Goal: Task Accomplishment & Management: Use online tool/utility

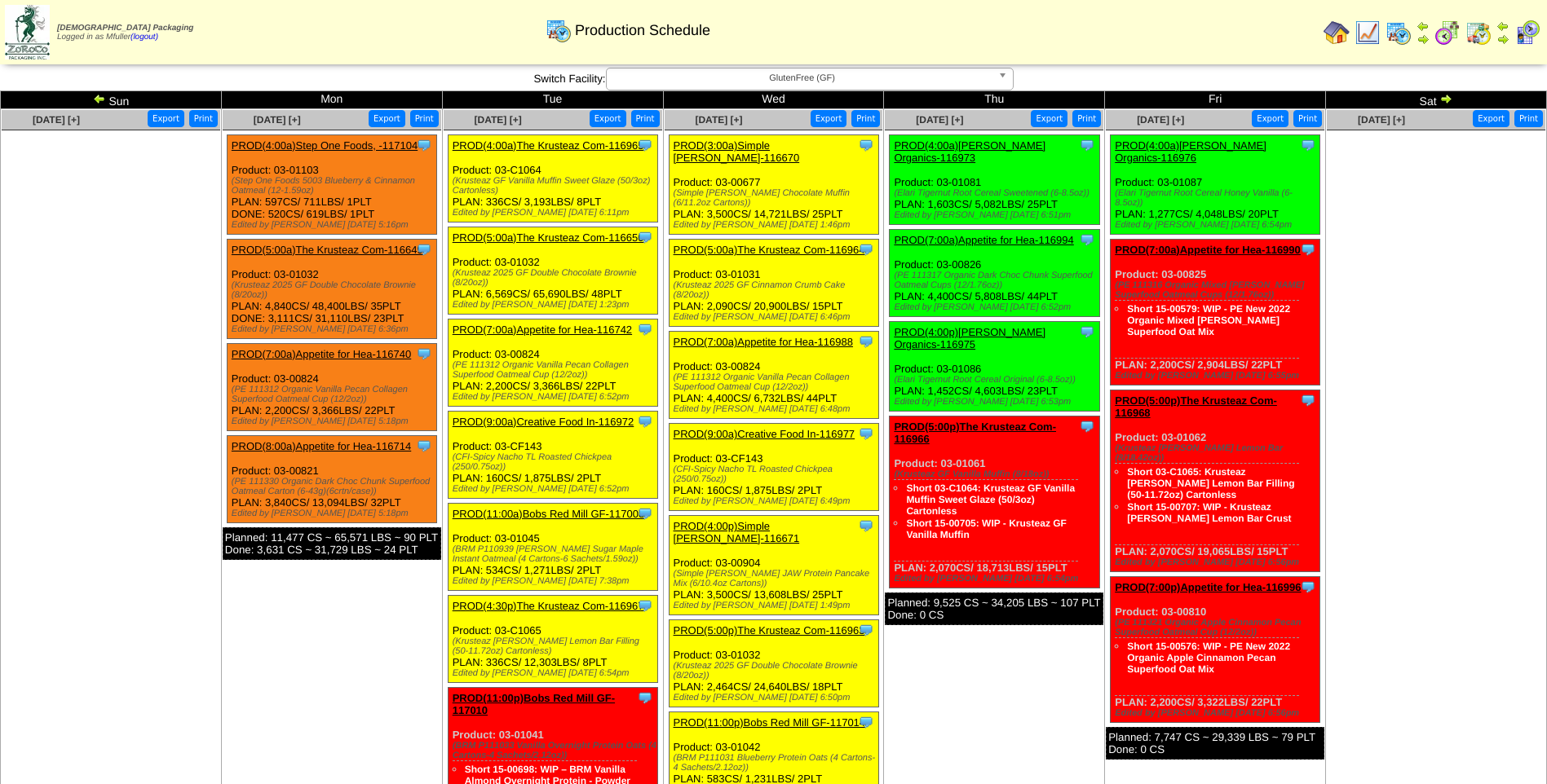
click at [776, 142] on link "PROD(3:00a)Simple [PERSON_NAME]-116670" at bounding box center [736, 152] width 126 height 25
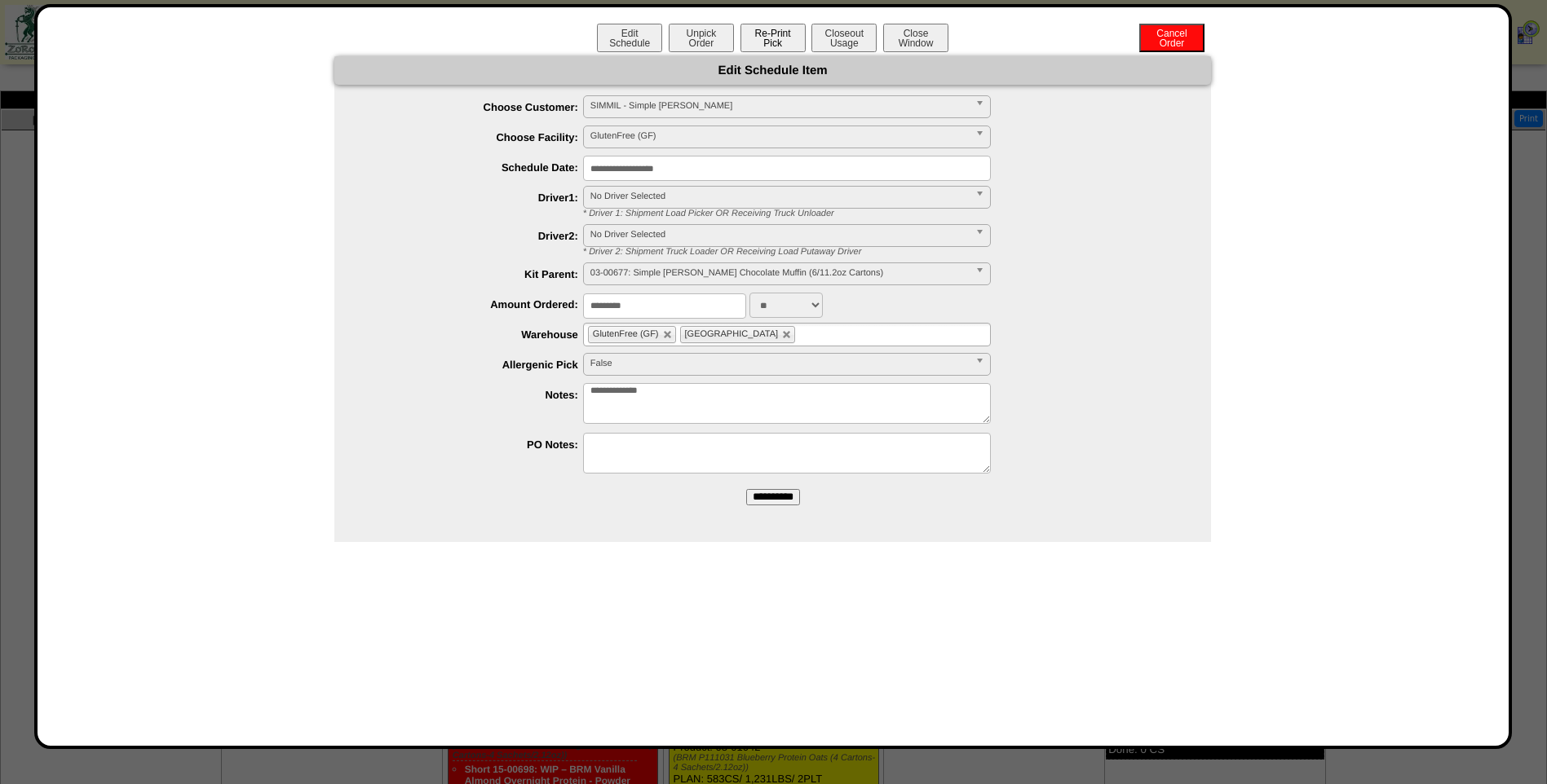
click at [773, 39] on button "Re-Print Pick" at bounding box center [773, 38] width 65 height 28
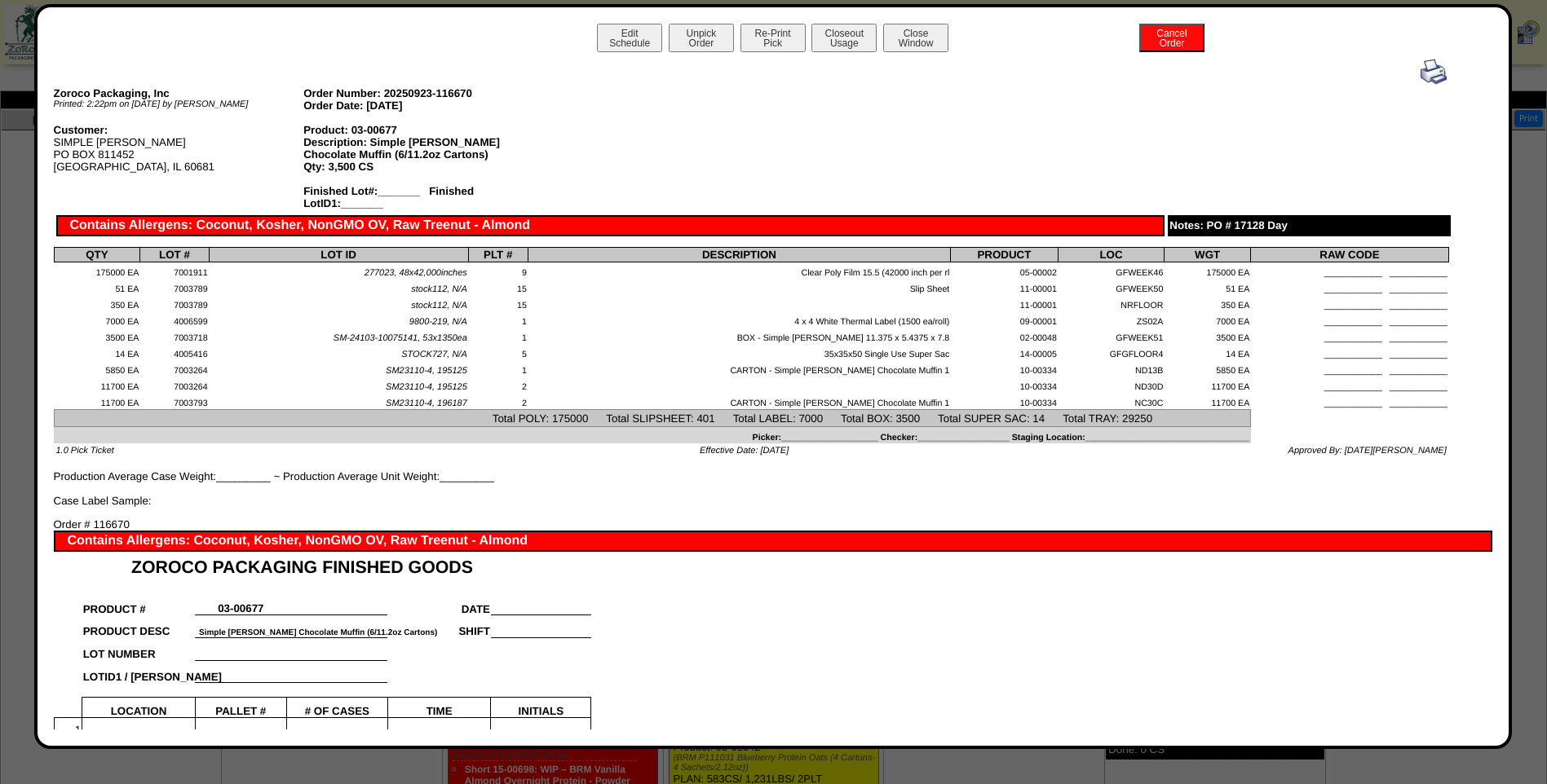
click at [1421, 72] on img at bounding box center [1432, 71] width 26 height 26
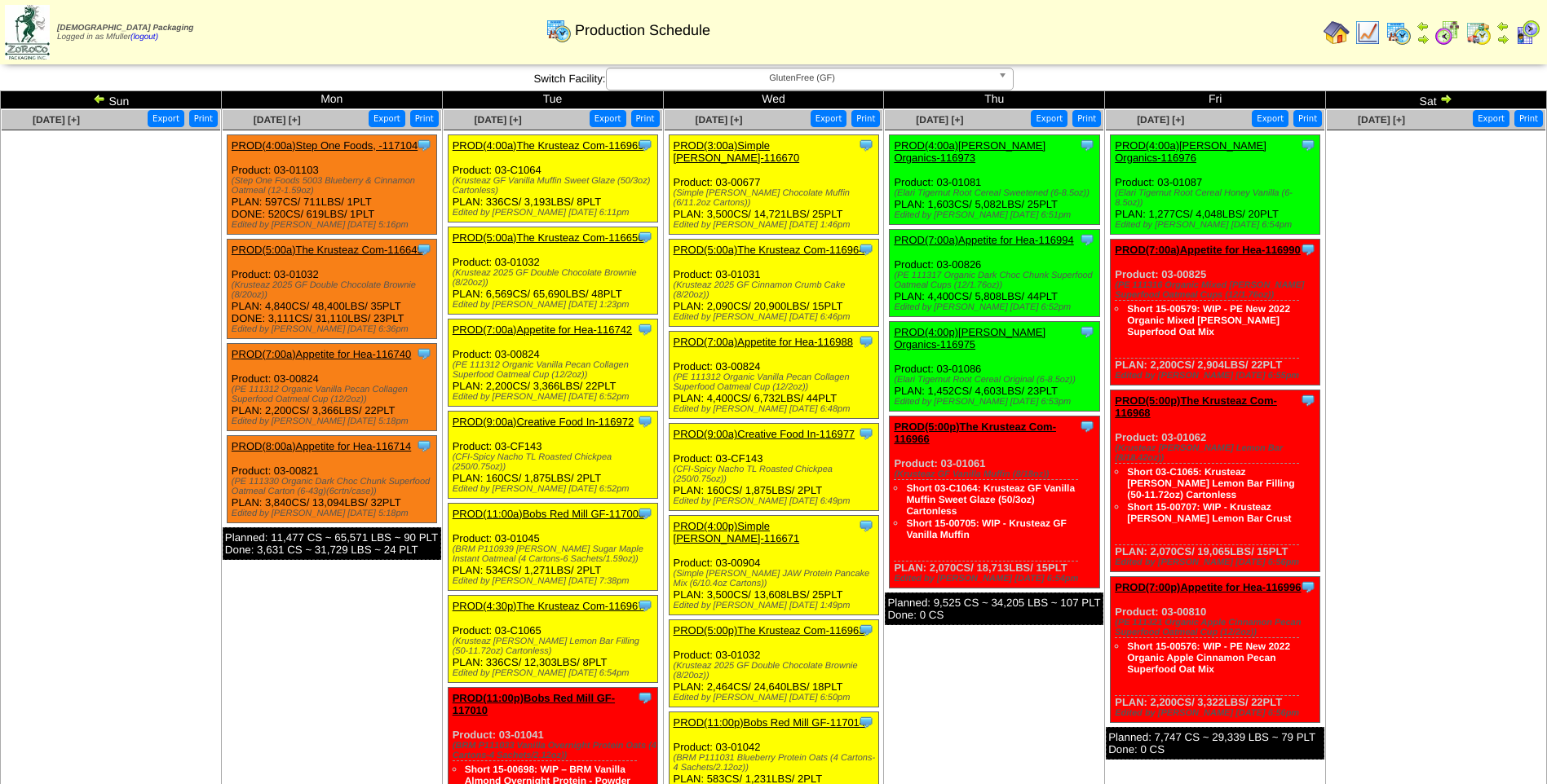
click at [765, 244] on link "PROD(5:00a)The Krusteaz Com-116964" at bounding box center [769, 250] width 192 height 12
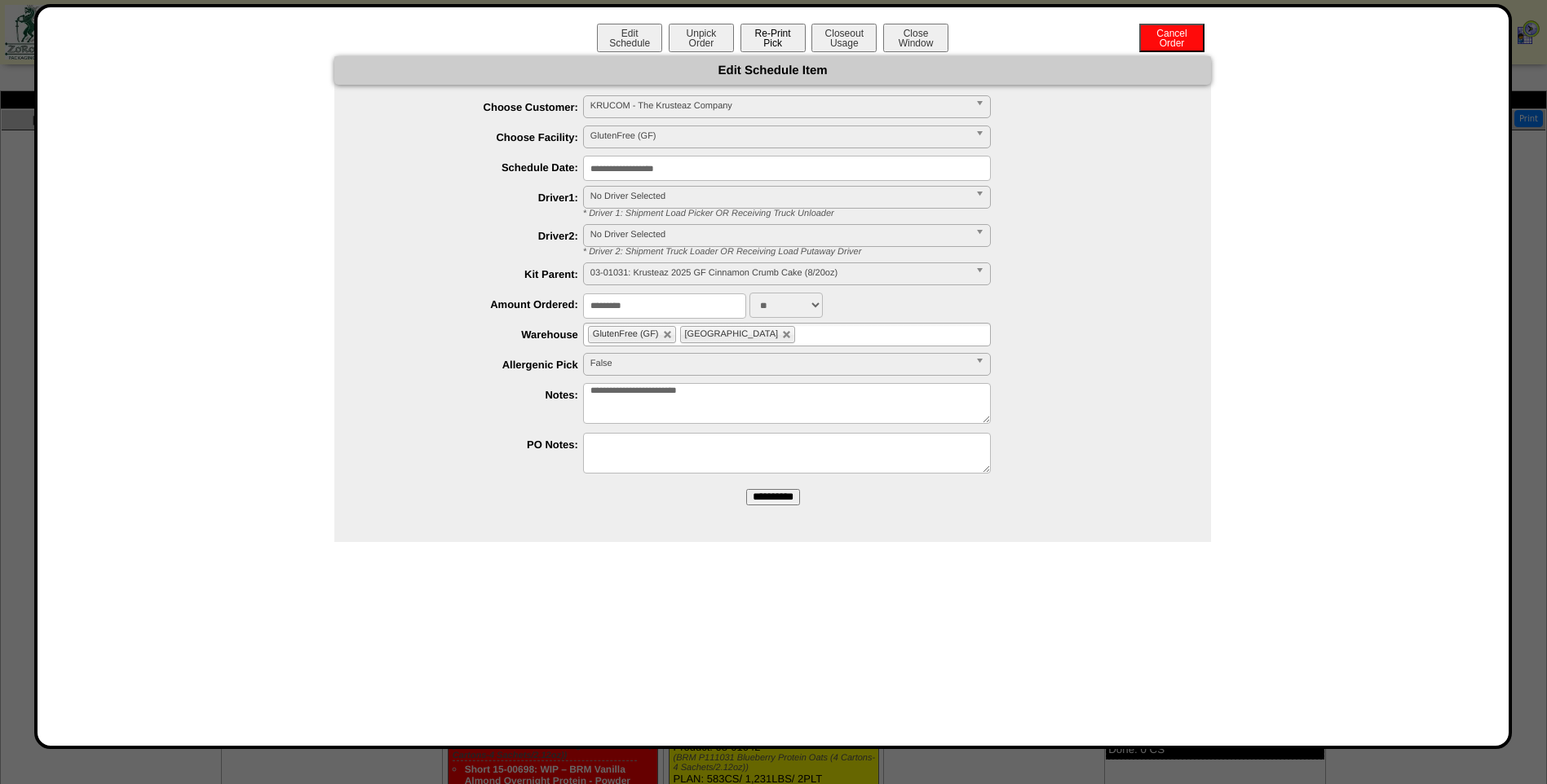
click at [782, 41] on button "Re-Print Pick" at bounding box center [773, 38] width 65 height 28
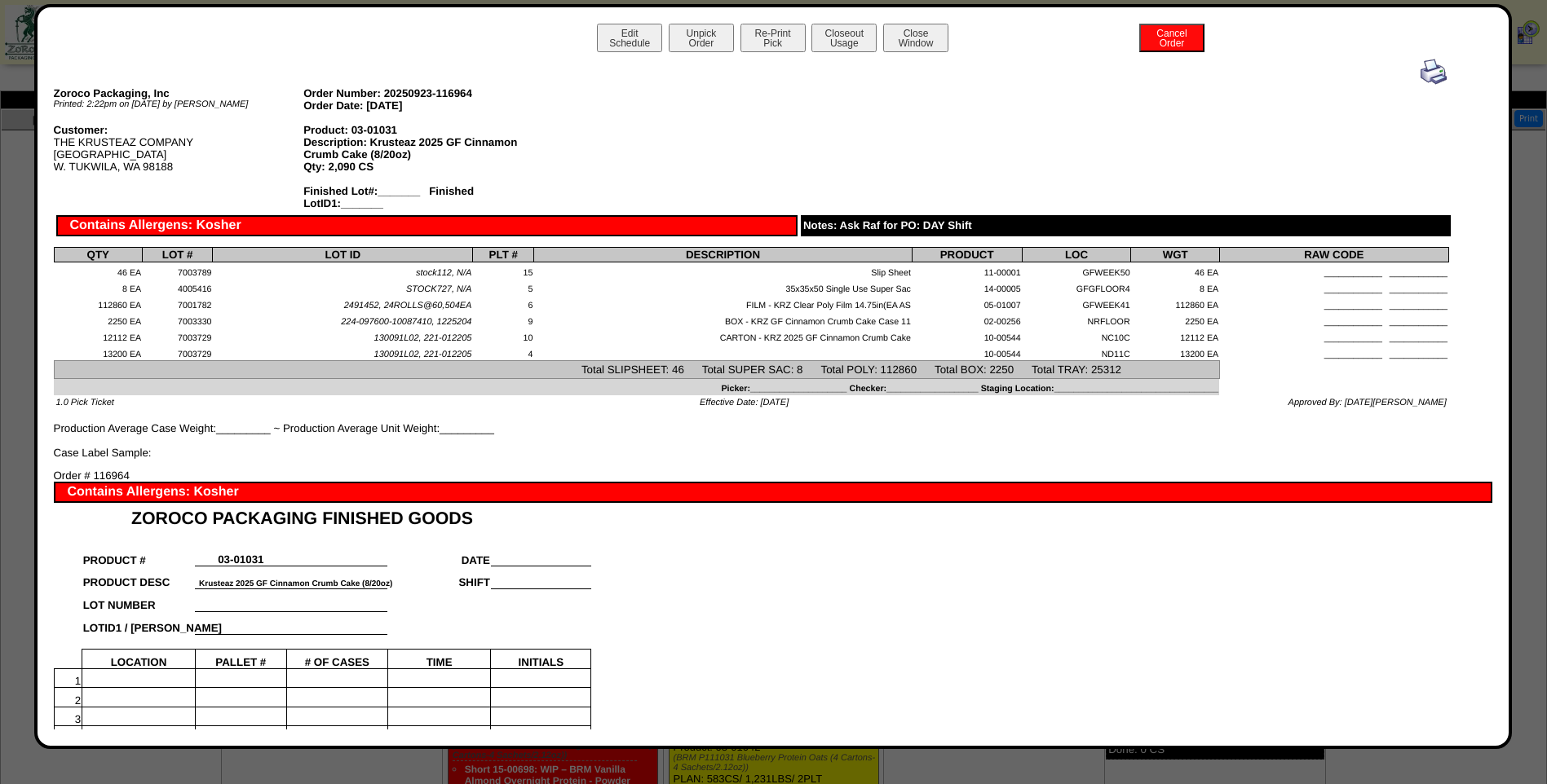
click at [1420, 75] on img at bounding box center [1432, 71] width 26 height 26
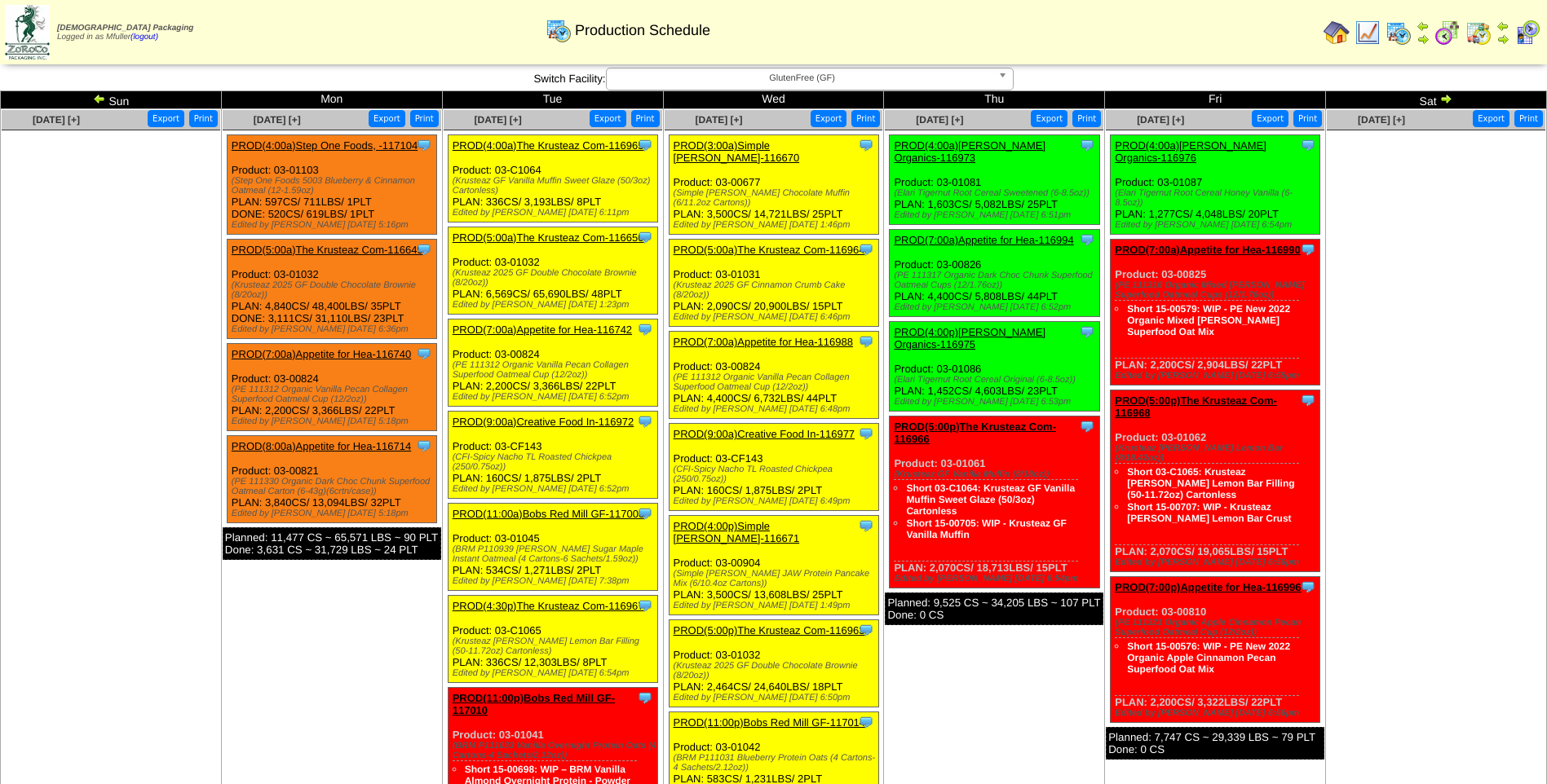
click at [791, 336] on link "PROD(7:00a)Appetite for Hea-116988" at bounding box center [763, 342] width 179 height 12
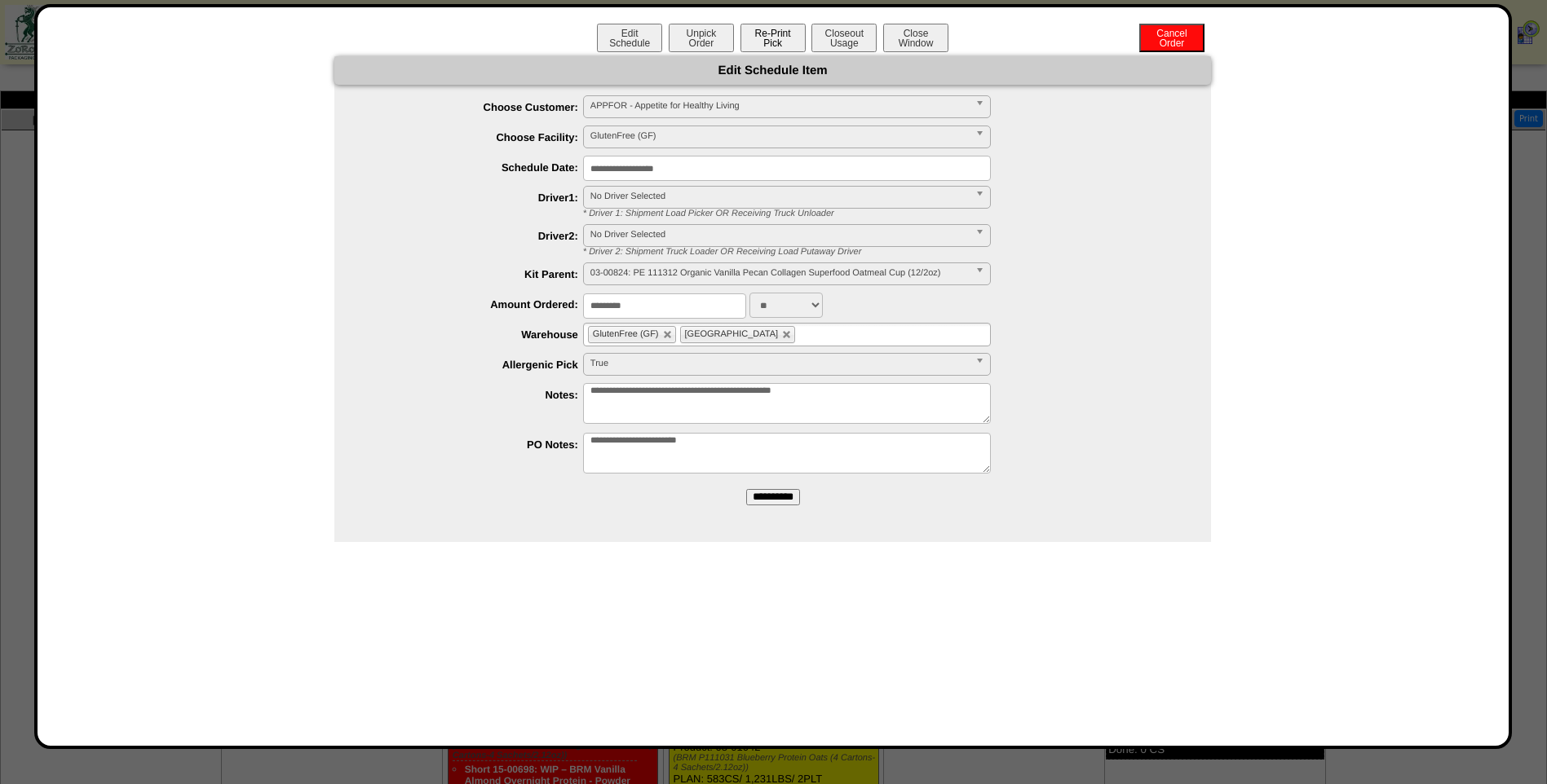
click at [763, 44] on button "Re-Print Pick" at bounding box center [773, 38] width 65 height 28
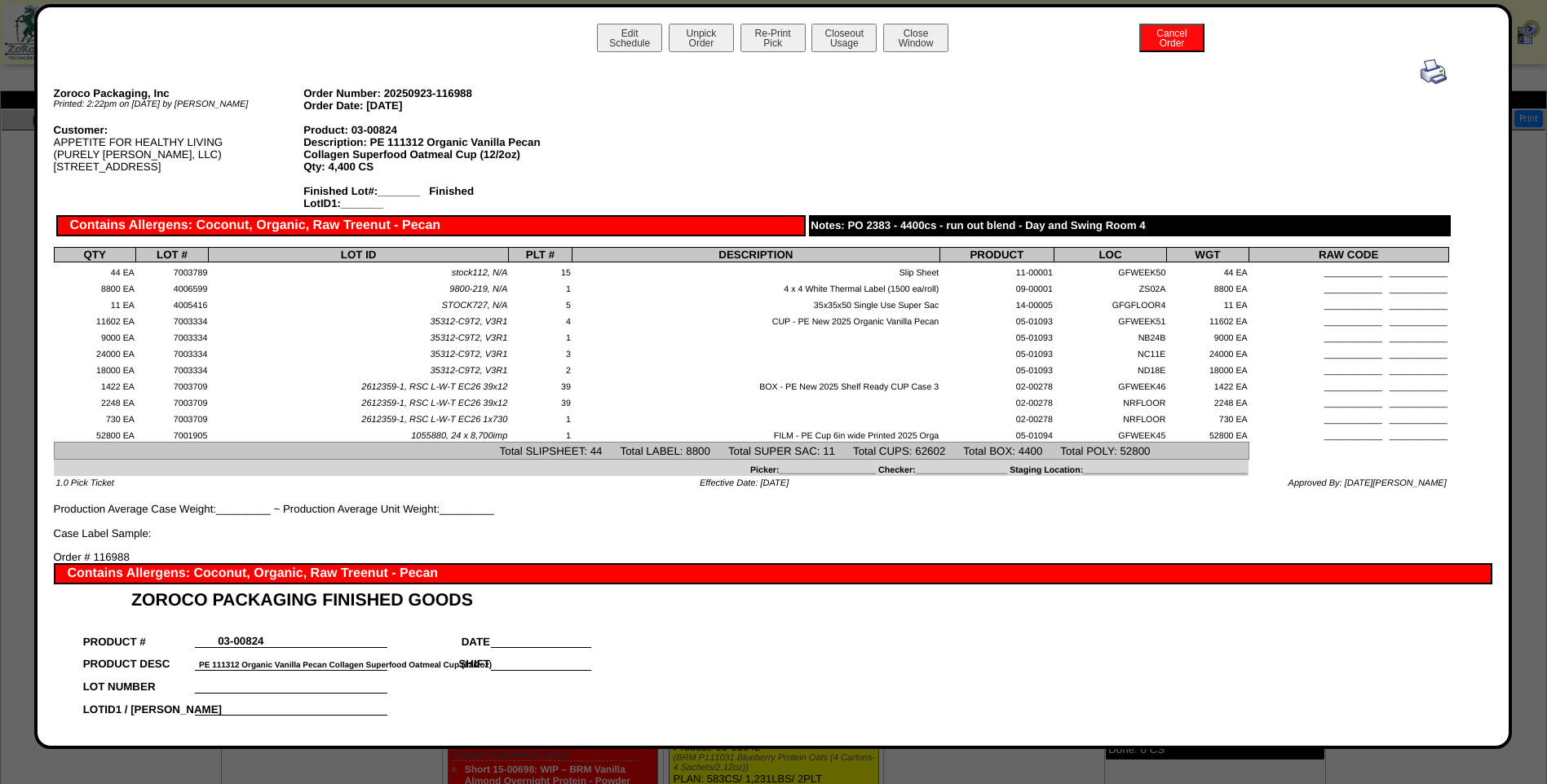
click at [1420, 76] on img at bounding box center [1432, 71] width 26 height 26
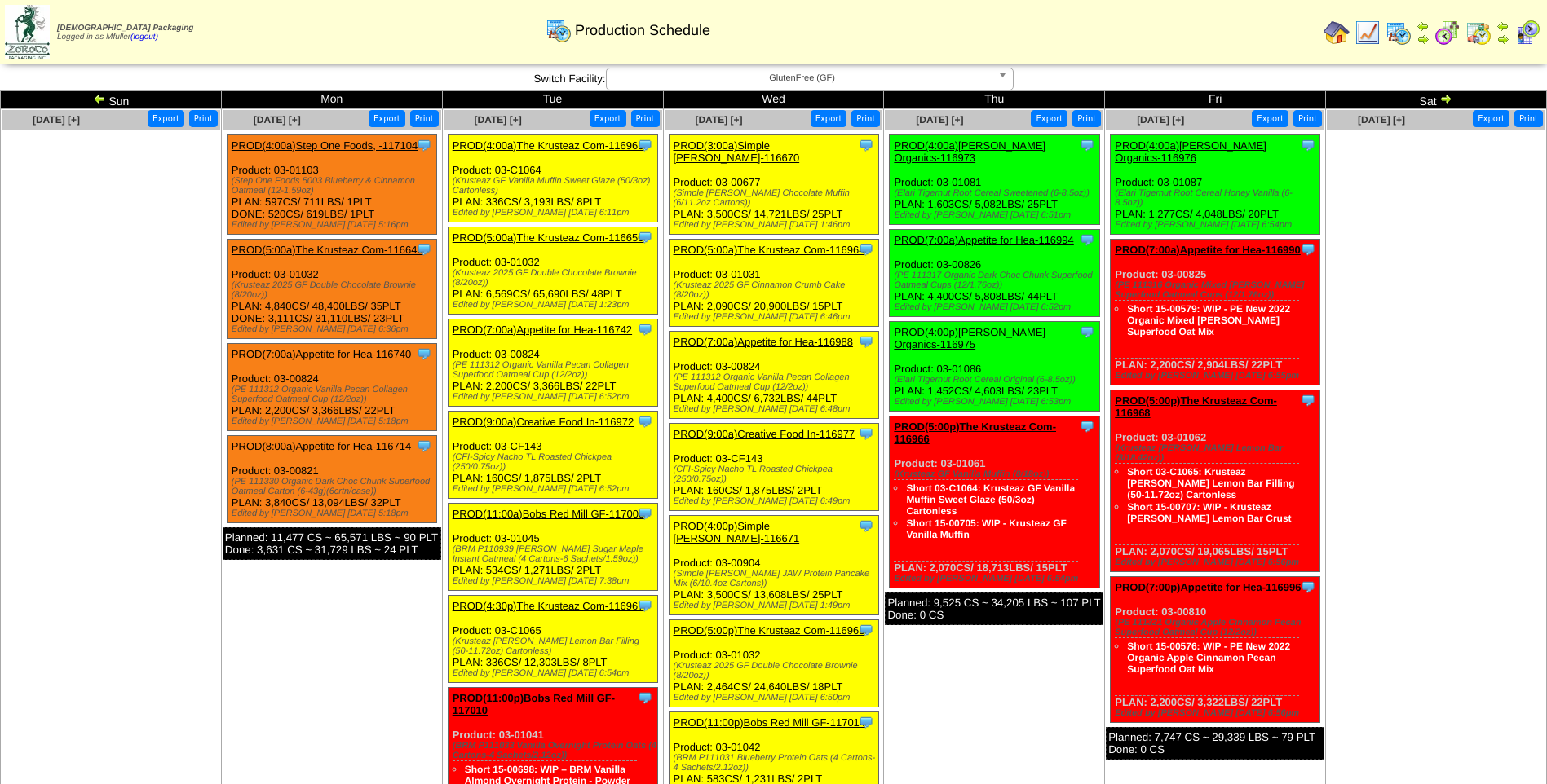
scroll to position [82, 0]
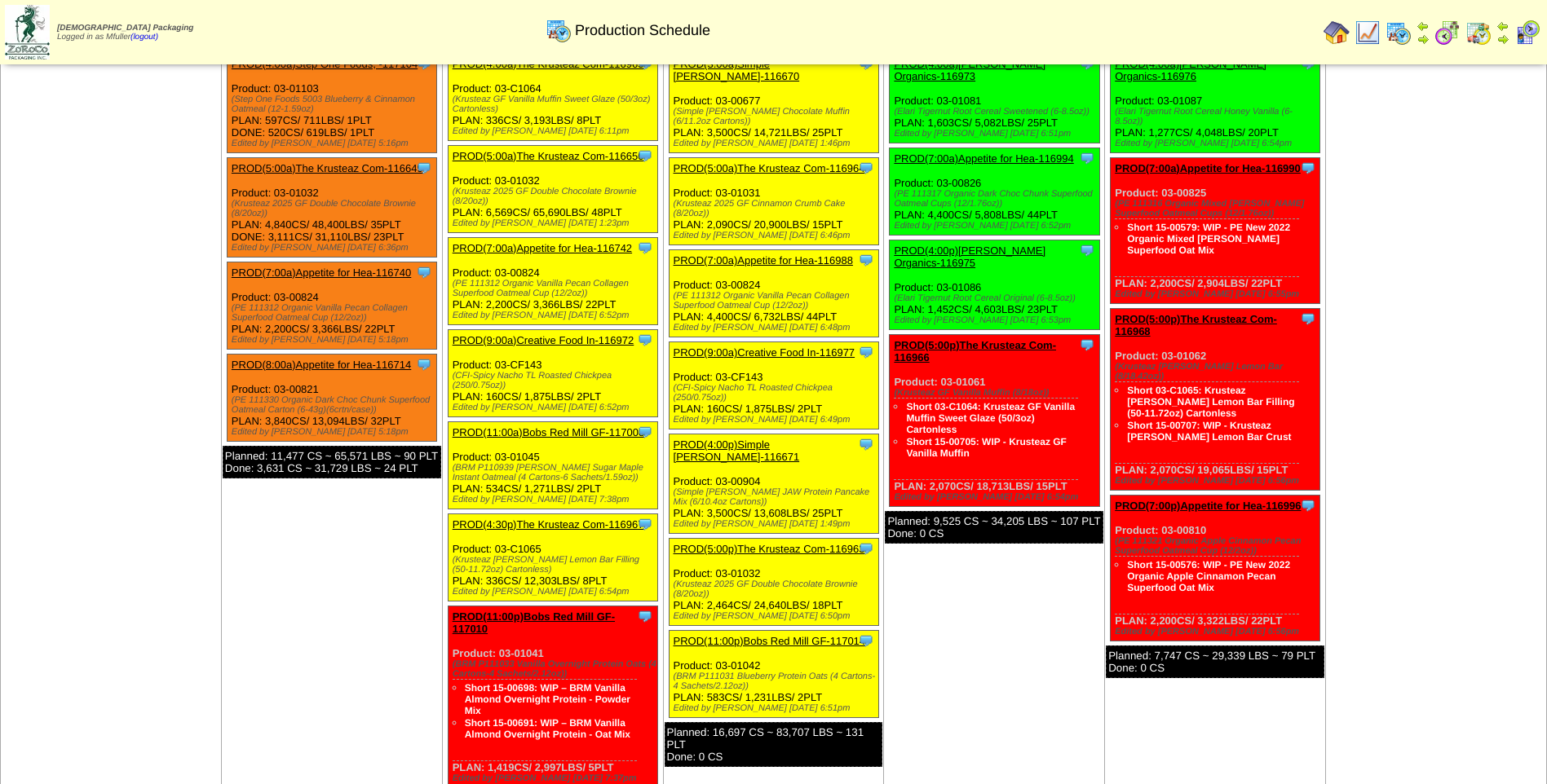
click at [766, 346] on link "PROD(9:00a)Creative Food In-116977" at bounding box center [764, 352] width 182 height 12
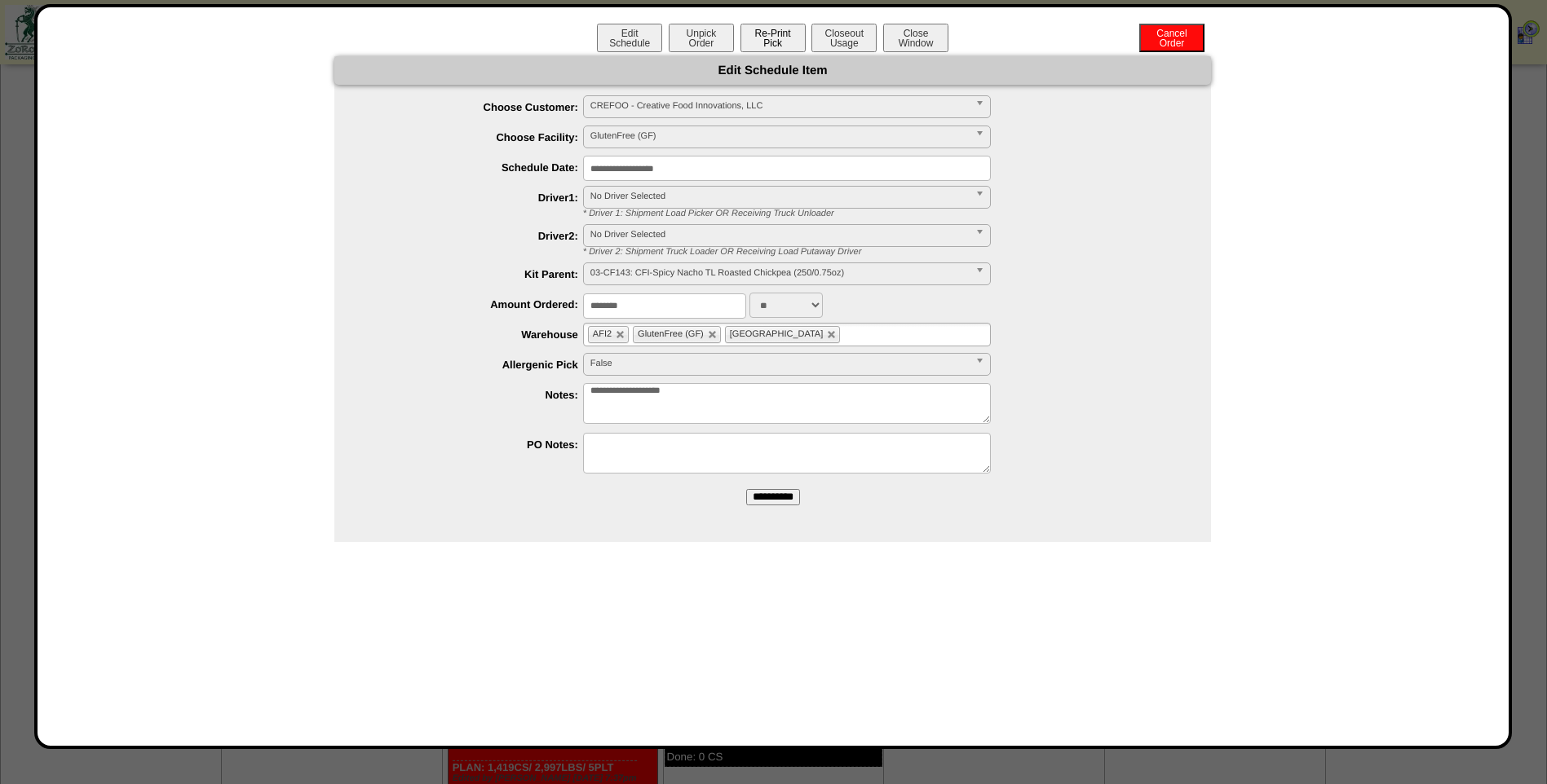
click at [779, 42] on button "Re-Print Pick" at bounding box center [773, 38] width 65 height 28
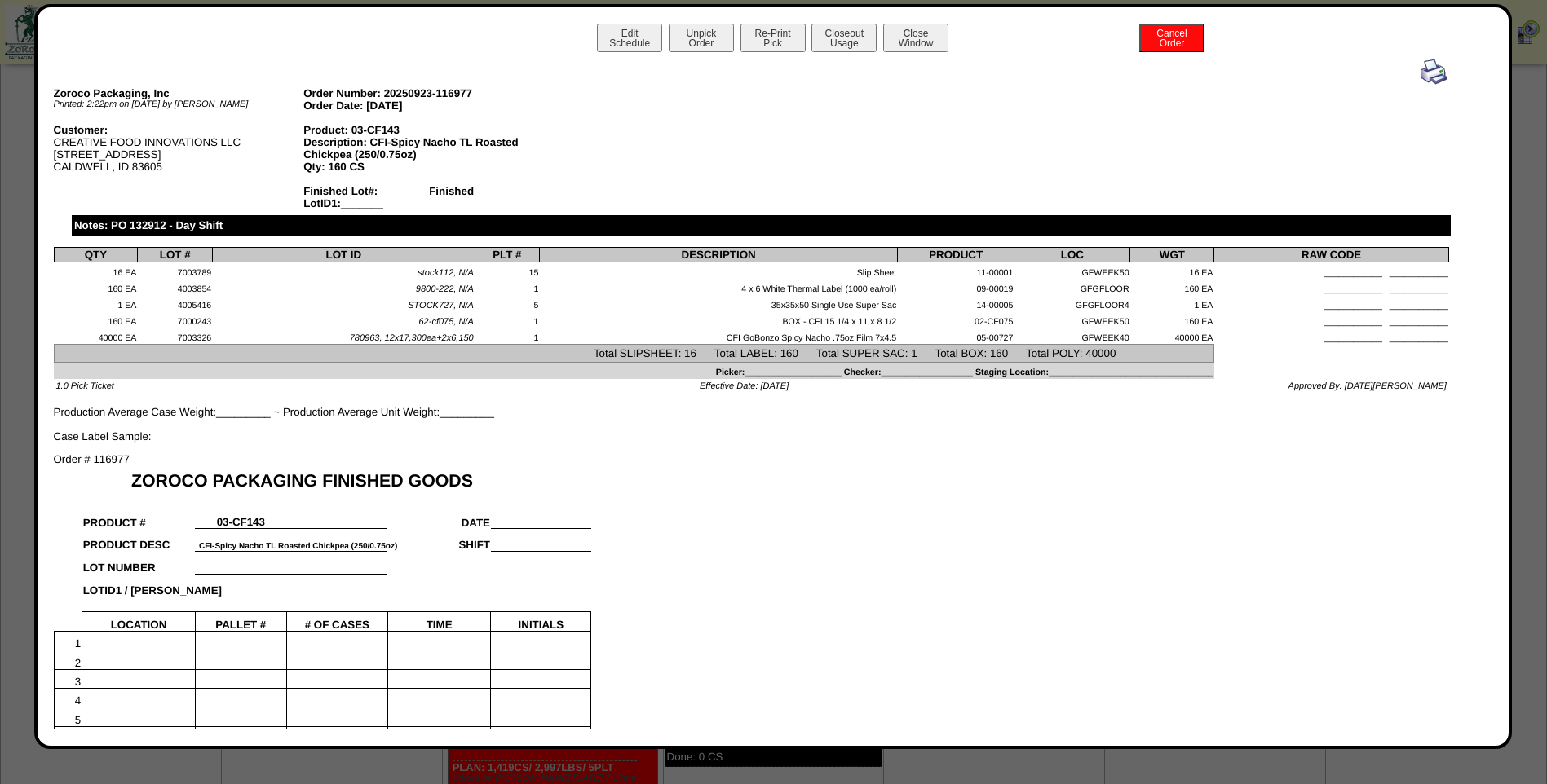
click at [1420, 73] on img at bounding box center [1432, 71] width 26 height 26
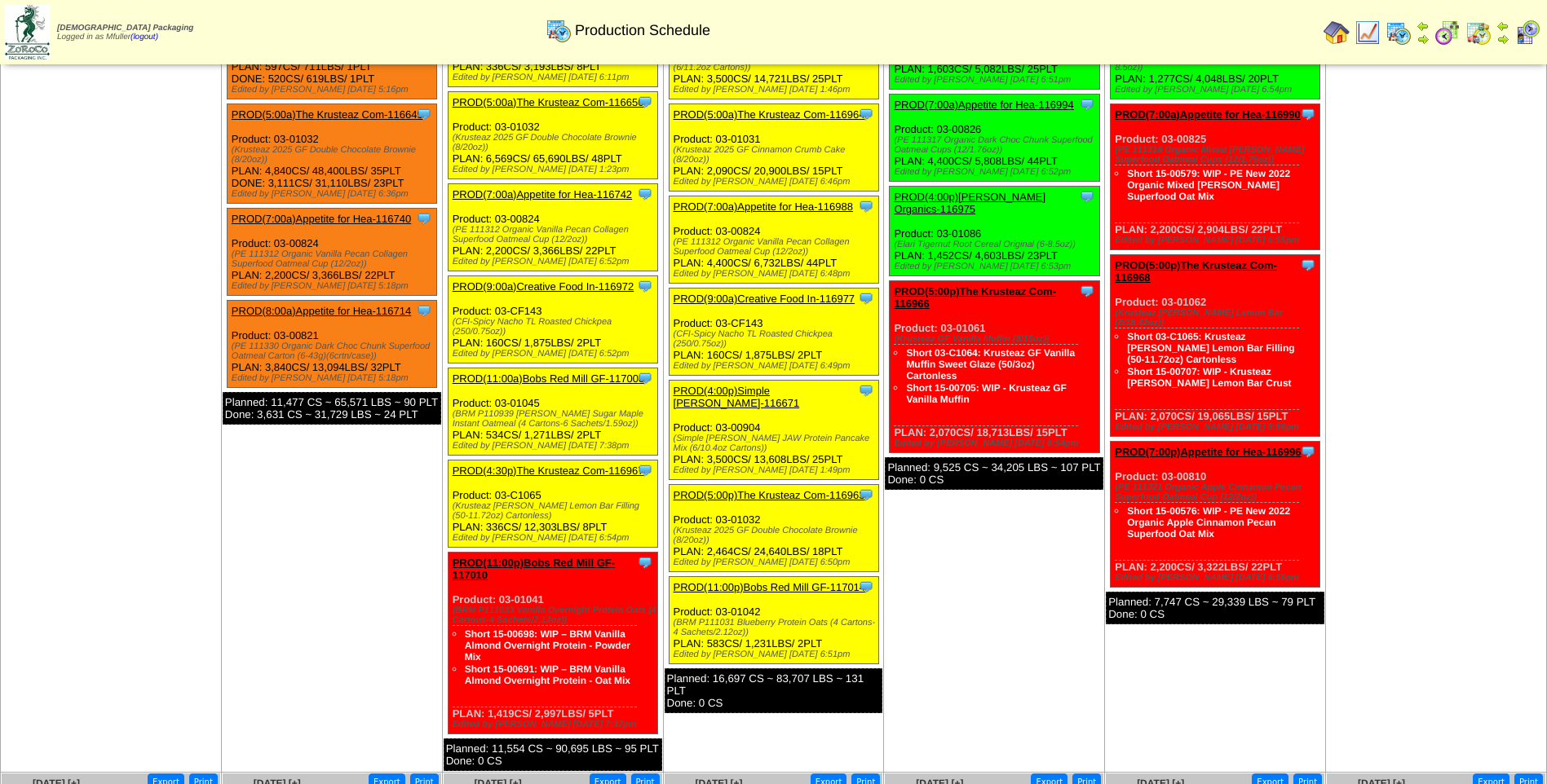
scroll to position [163, 0]
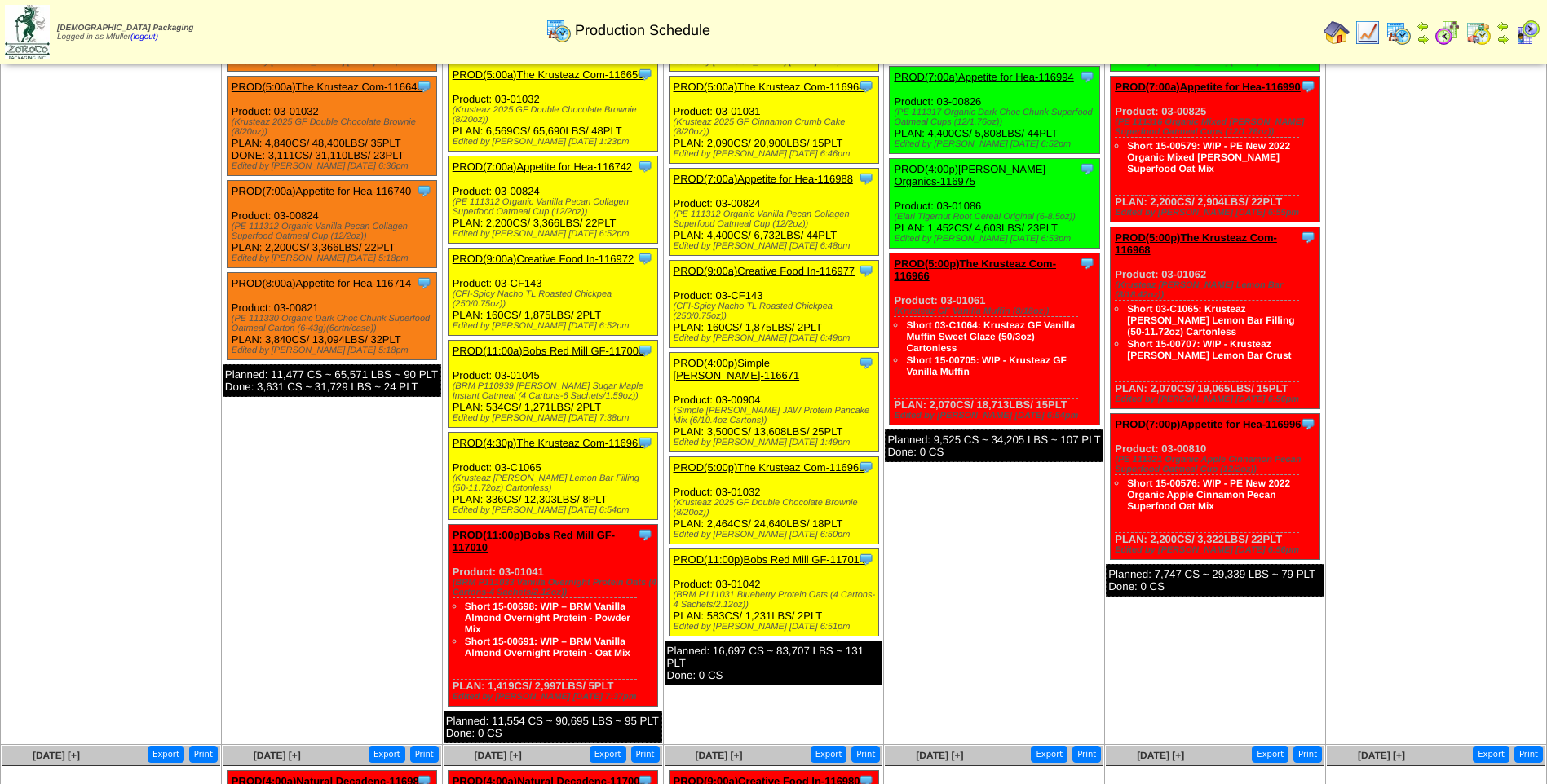
click at [766, 357] on link "PROD(4:00p)Simple [PERSON_NAME]-116671" at bounding box center [736, 369] width 126 height 25
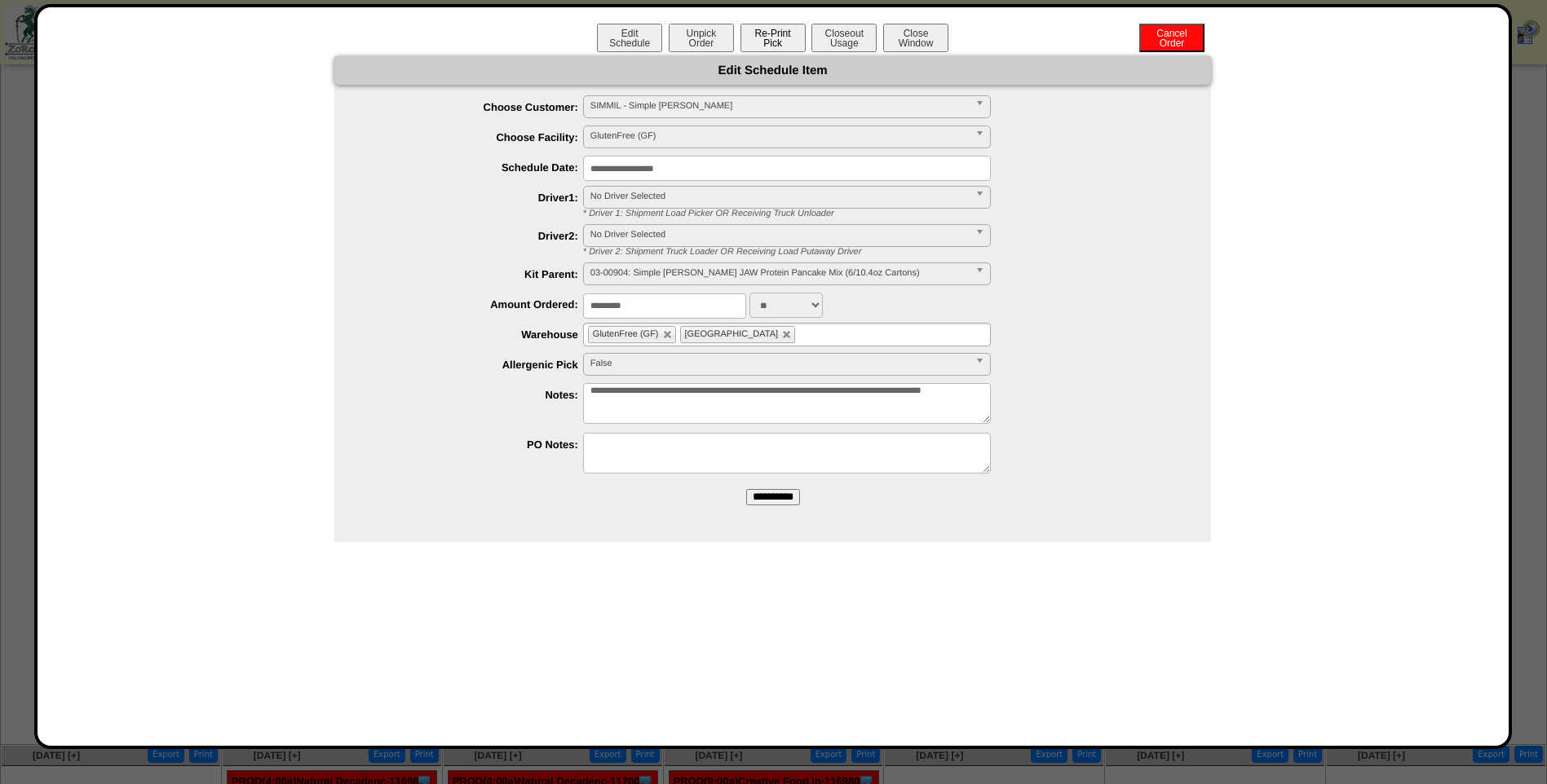
click at [774, 41] on button "Re-Print Pick" at bounding box center [773, 38] width 65 height 28
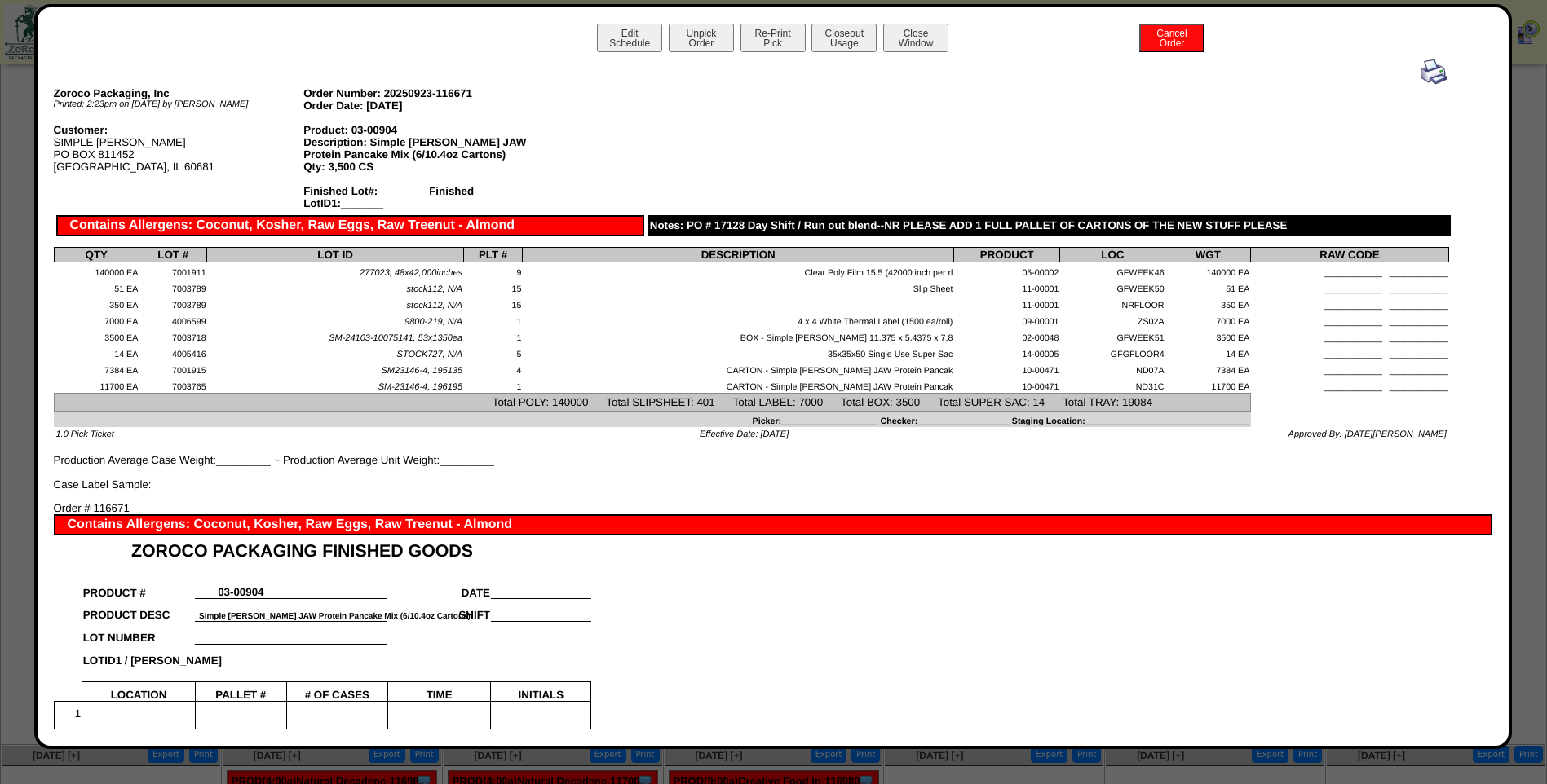
click at [1428, 77] on img at bounding box center [1432, 71] width 26 height 26
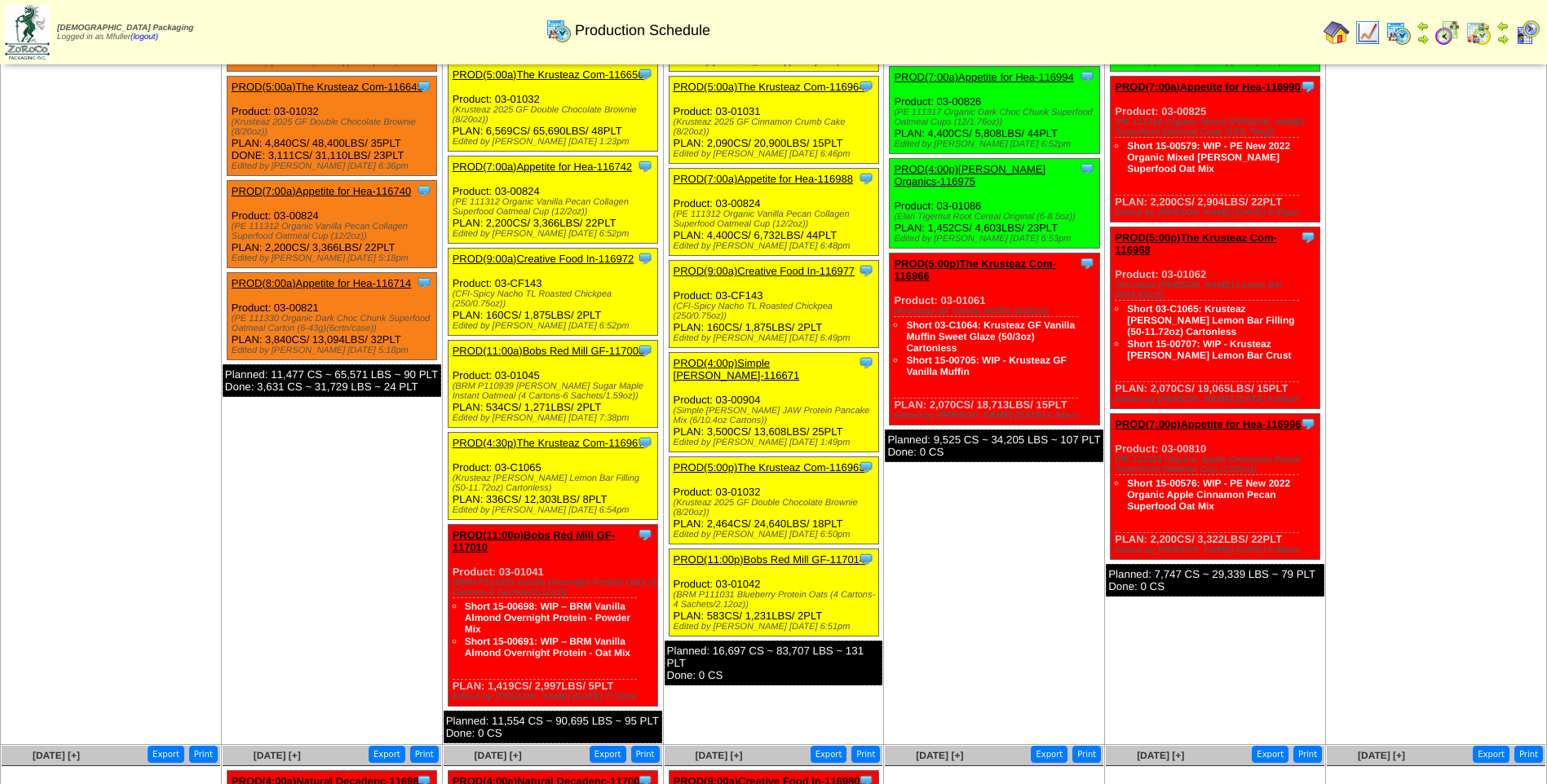
scroll to position [244, 0]
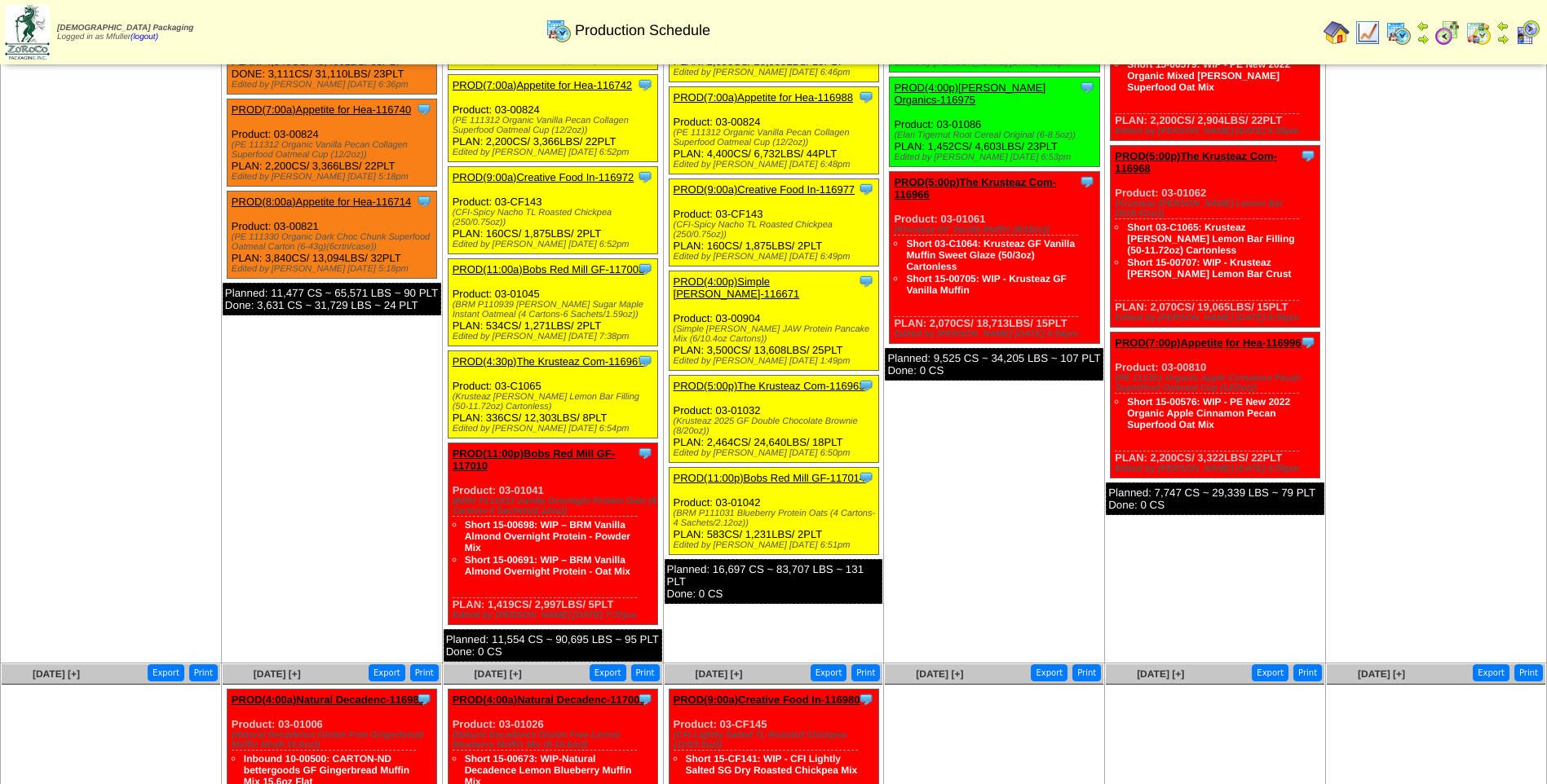
click at [775, 380] on link "PROD(5:00p)The Krusteaz Com-116963" at bounding box center [769, 386] width 192 height 12
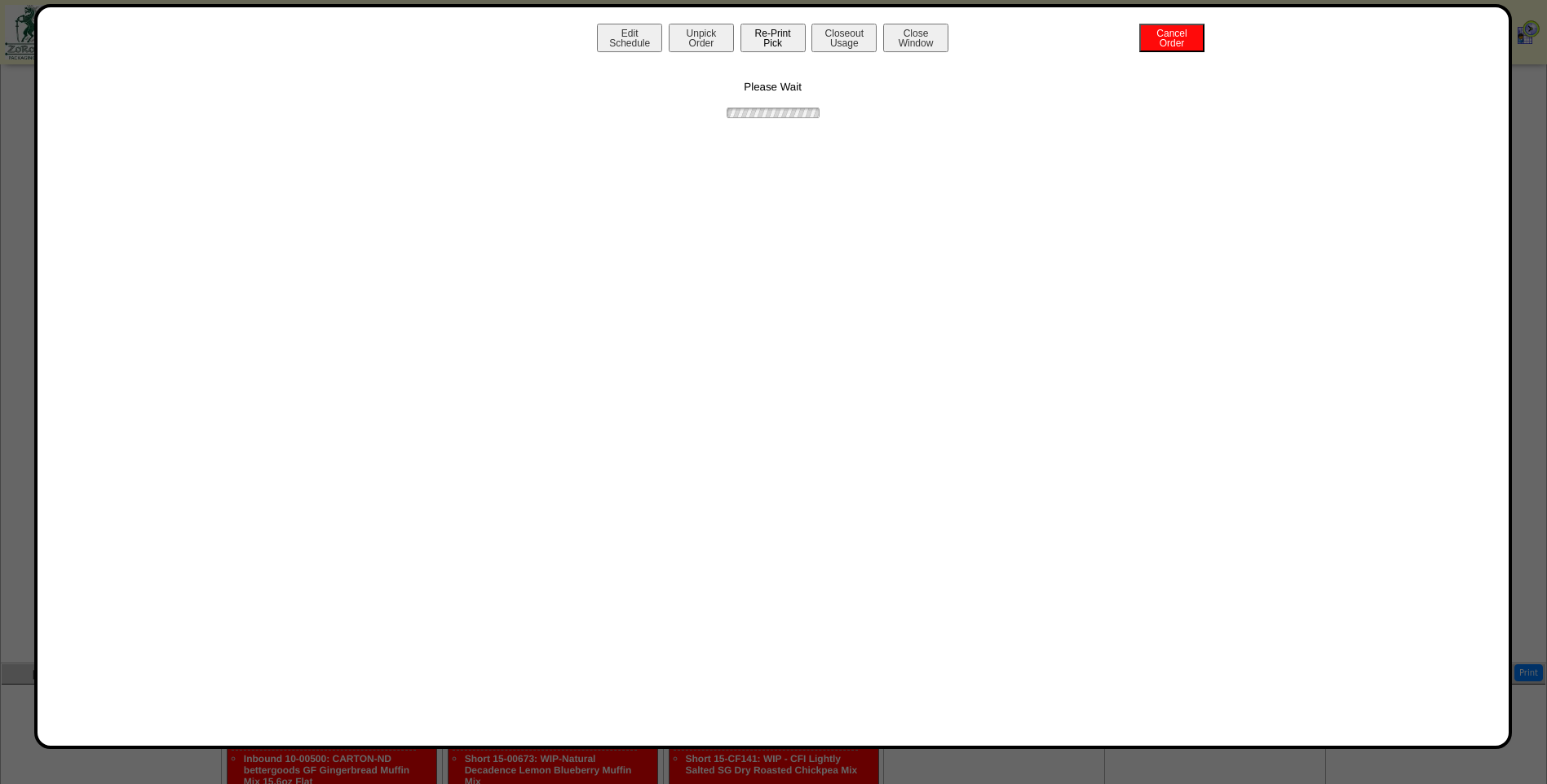
click at [772, 37] on button "Re-Print Pick" at bounding box center [773, 38] width 65 height 28
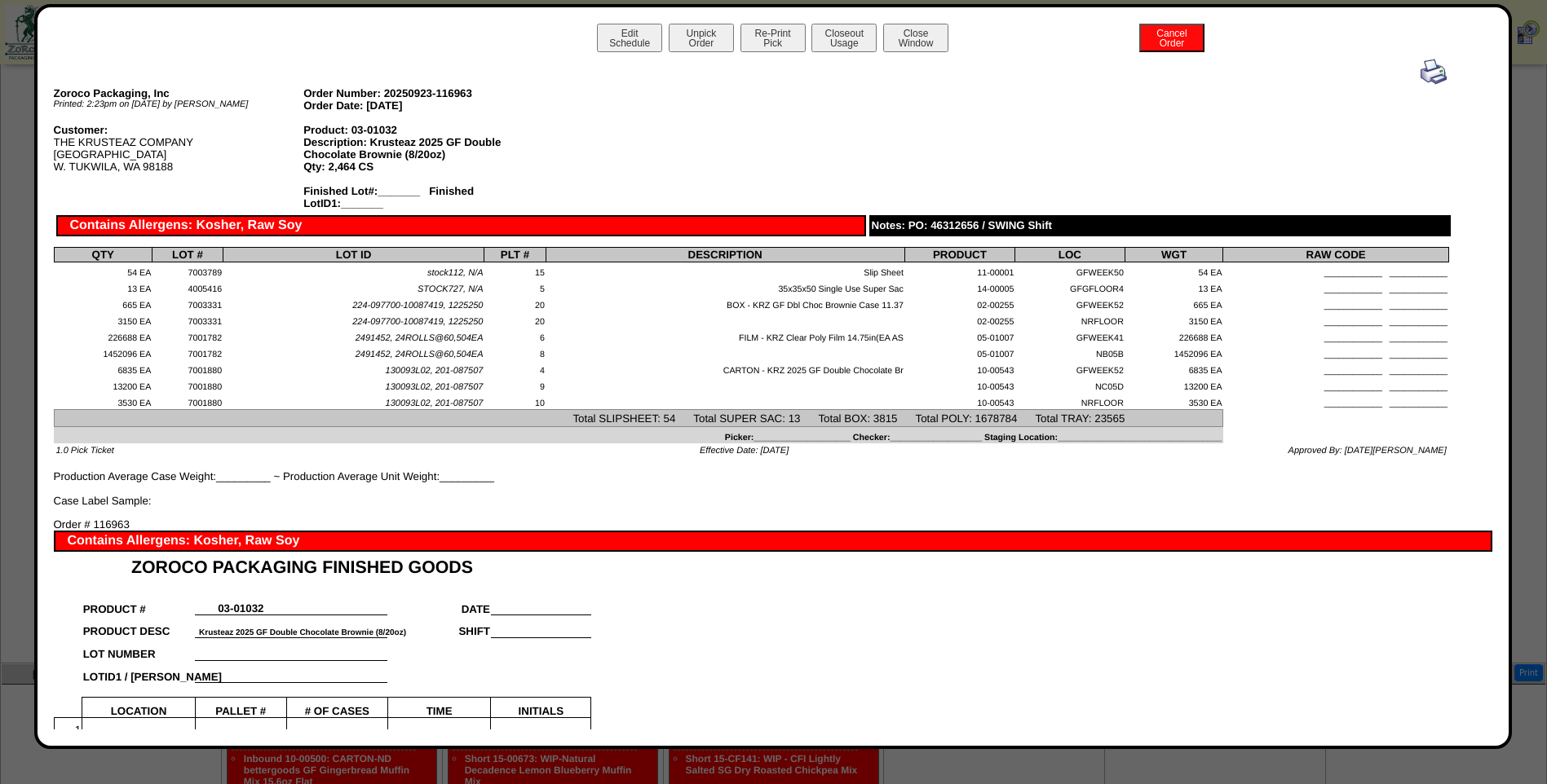
click at [1428, 73] on img at bounding box center [1432, 71] width 26 height 26
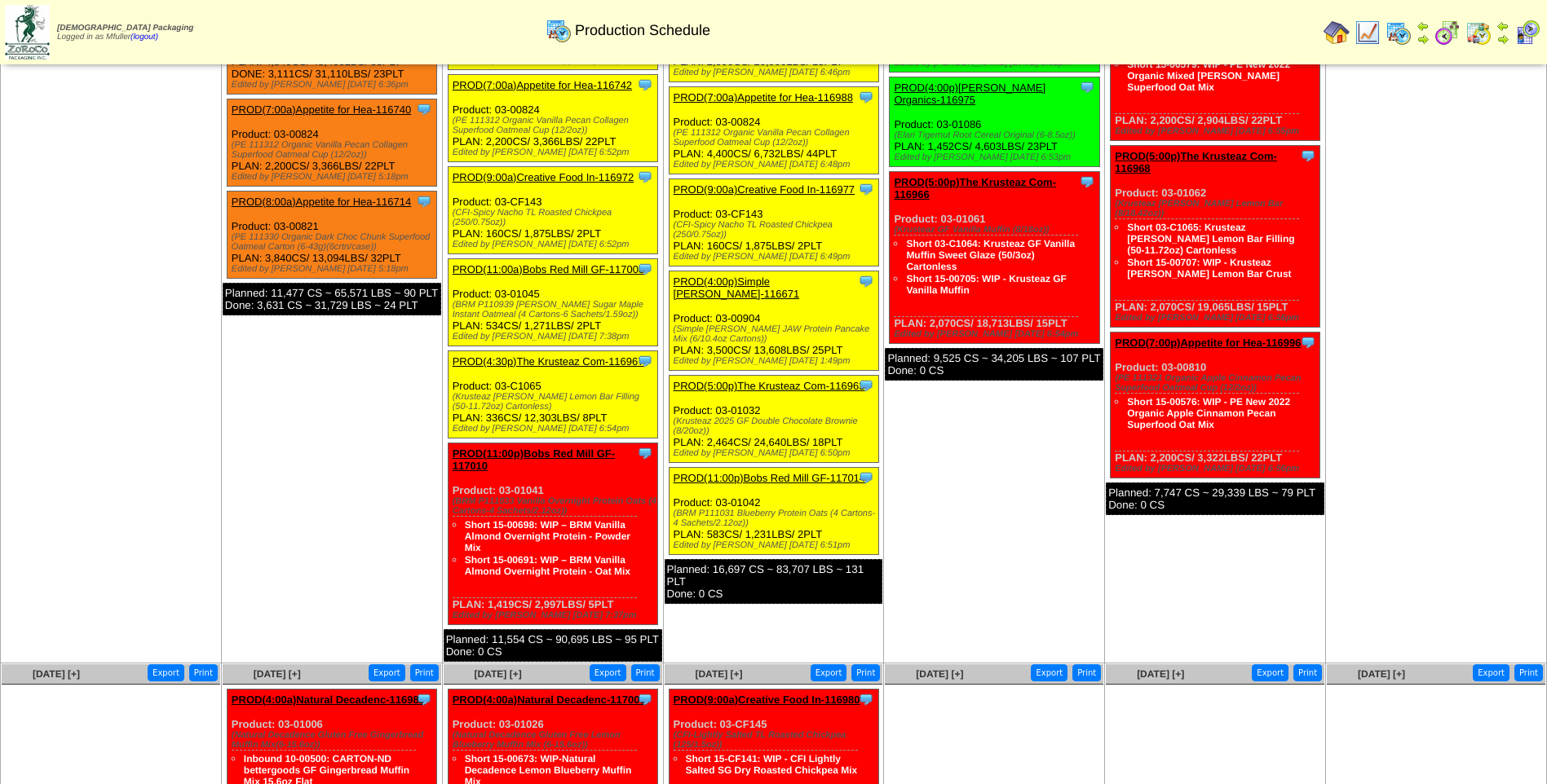
scroll to position [326, 0]
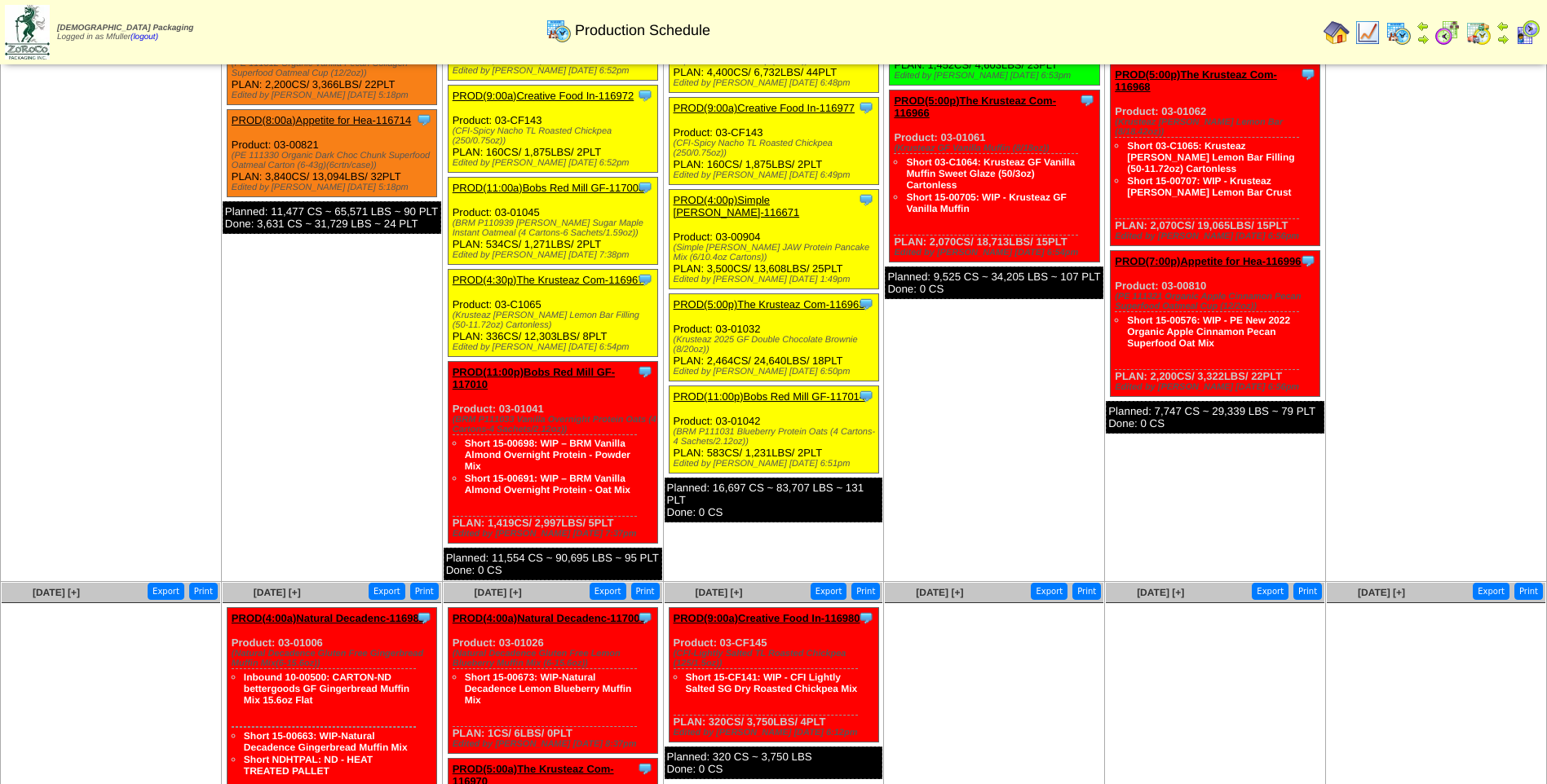
click at [764, 391] on link "PROD(11:00p)Bobs Red Mill GF-117014" at bounding box center [769, 397] width 193 height 12
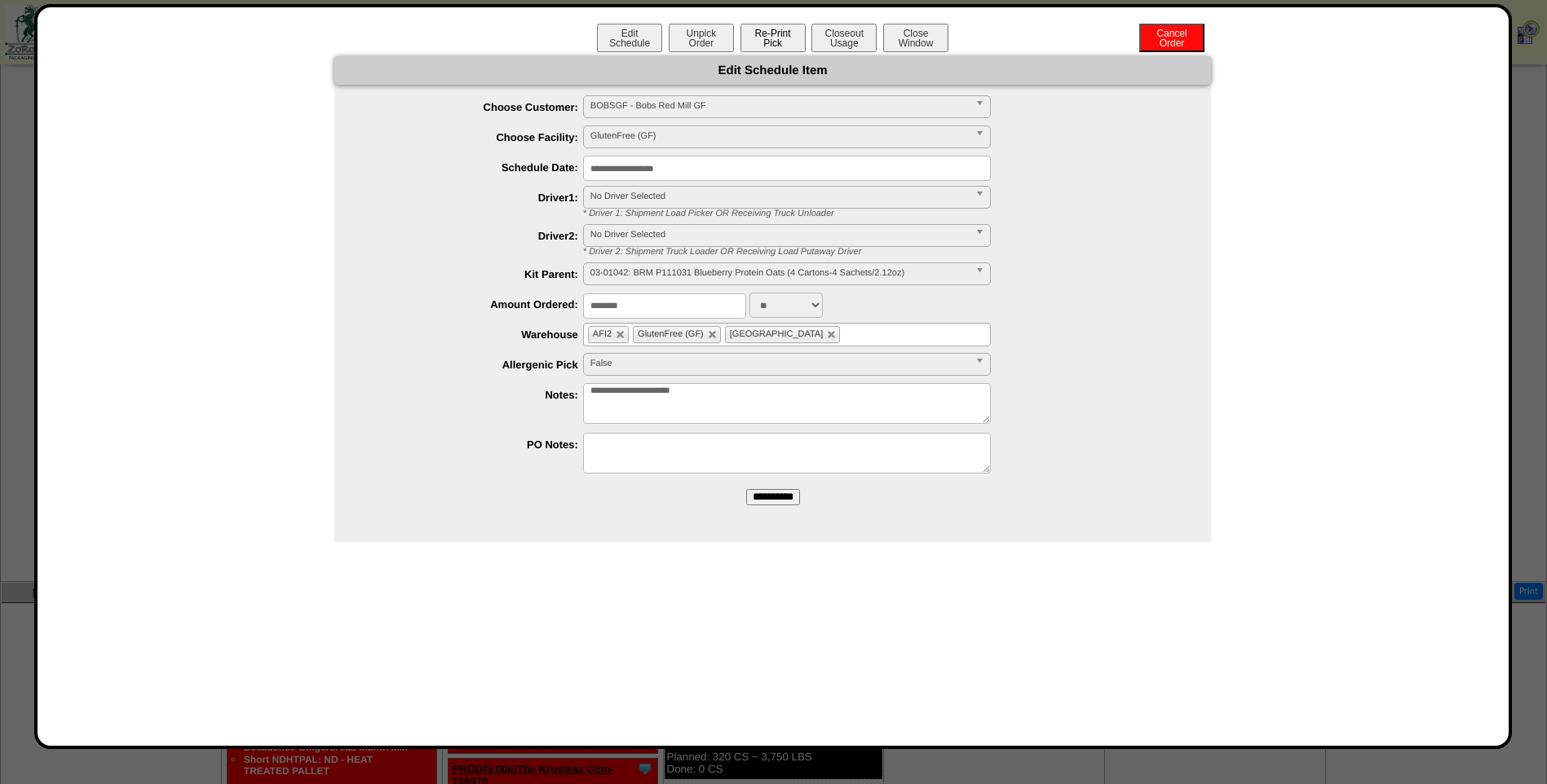
click at [776, 37] on button "Re-Print Pick" at bounding box center [773, 38] width 65 height 28
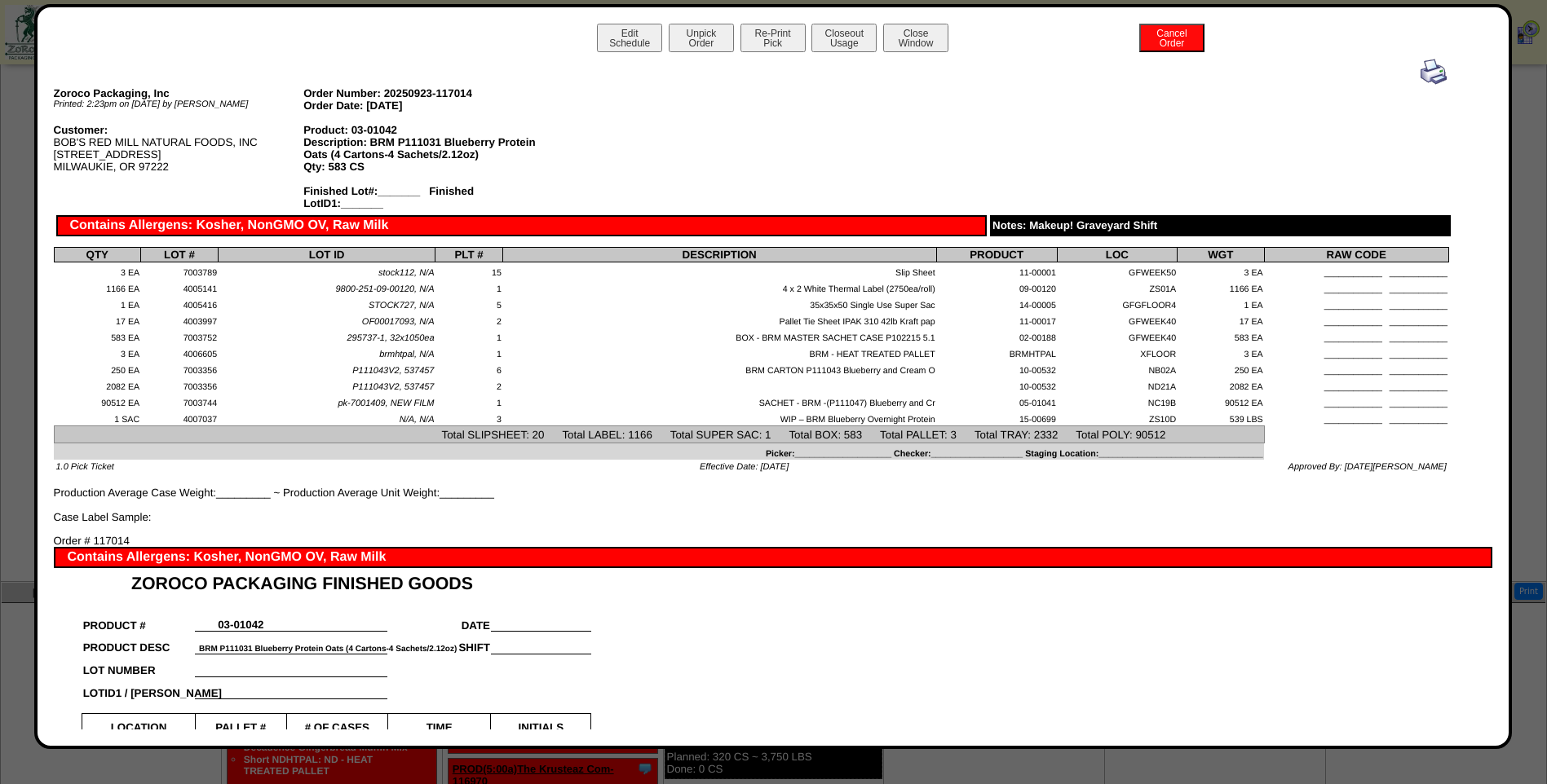
click at [1420, 72] on img at bounding box center [1432, 71] width 26 height 26
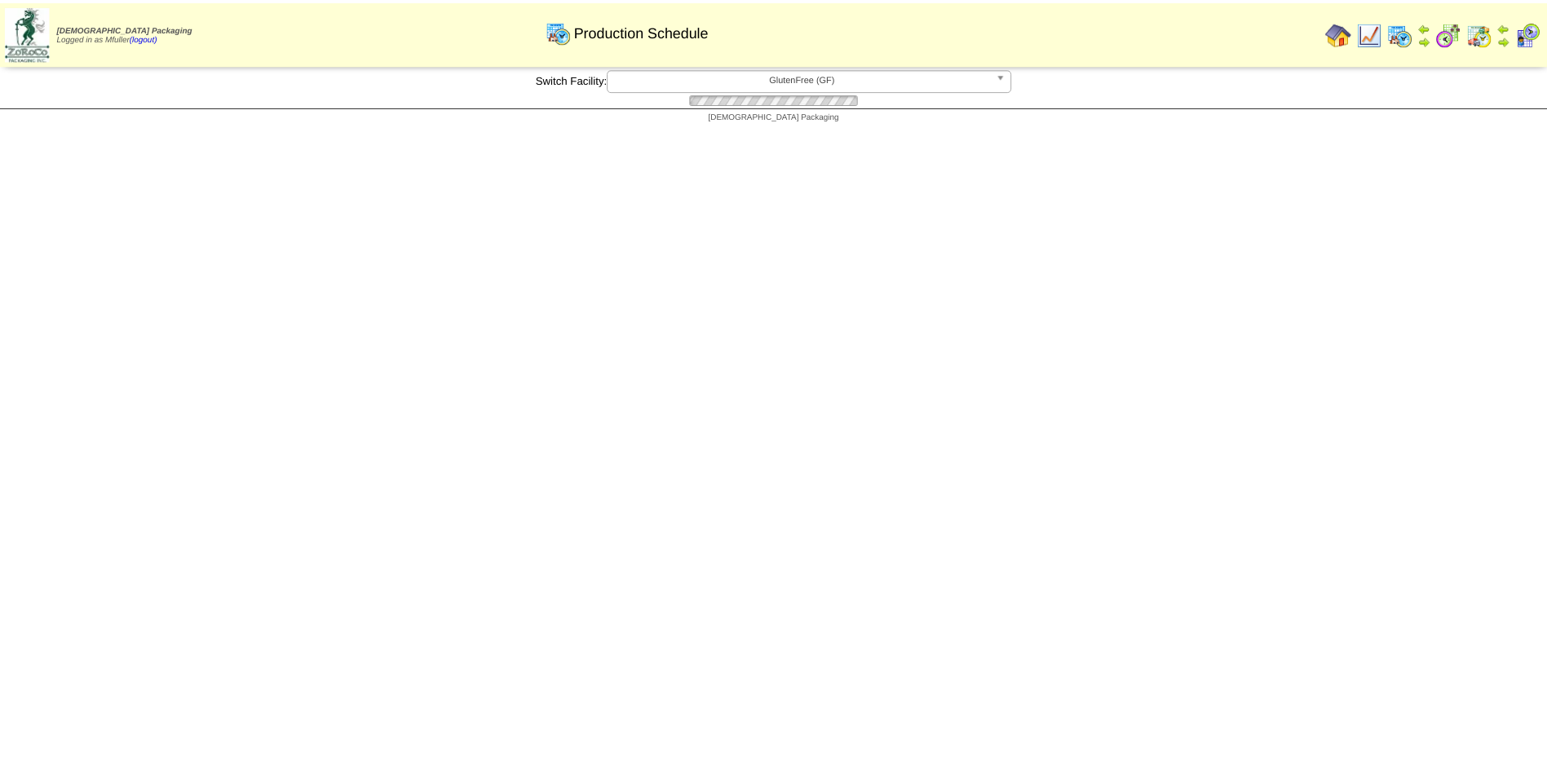
scroll to position [326, 0]
